Goal: Check status: Check status

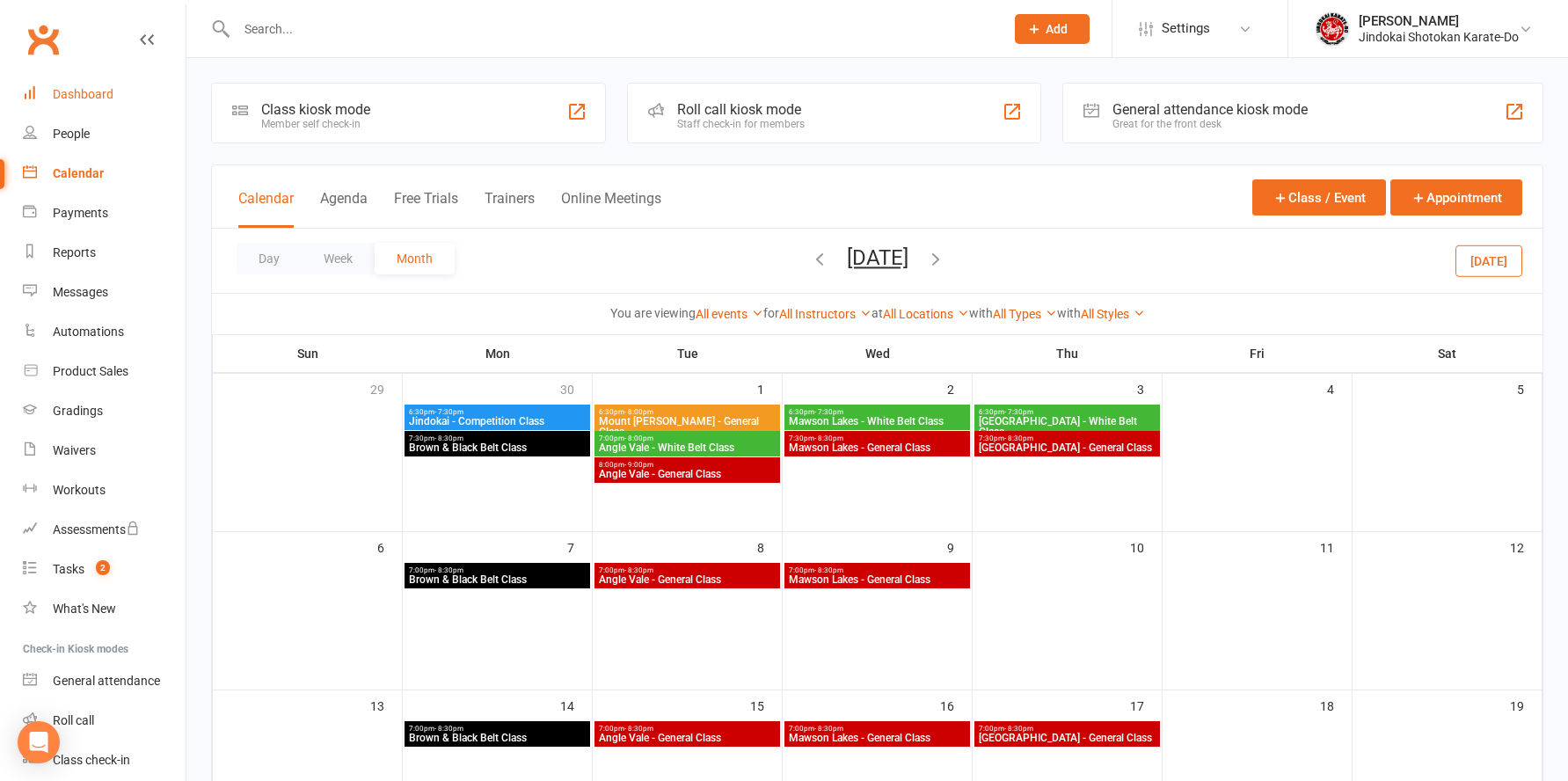
click at [62, 89] on div "Dashboard" at bounding box center [83, 94] width 61 height 14
